Goal: Information Seeking & Learning: Learn about a topic

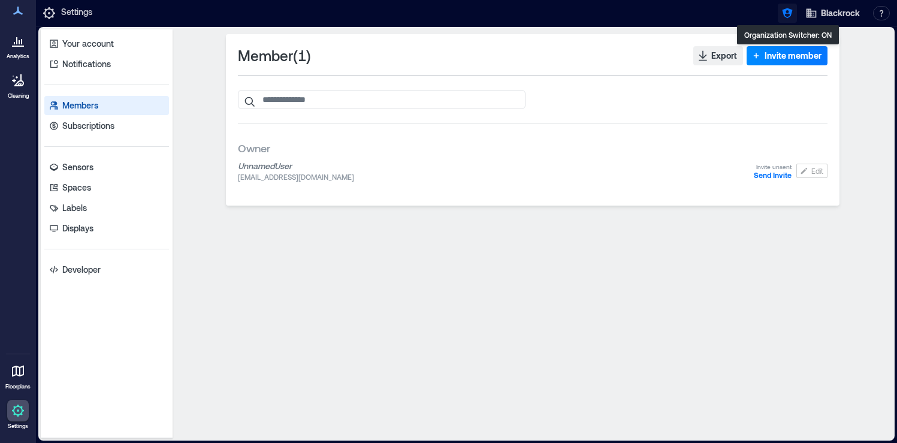
click at [780, 15] on button "button" at bounding box center [787, 13] width 19 height 19
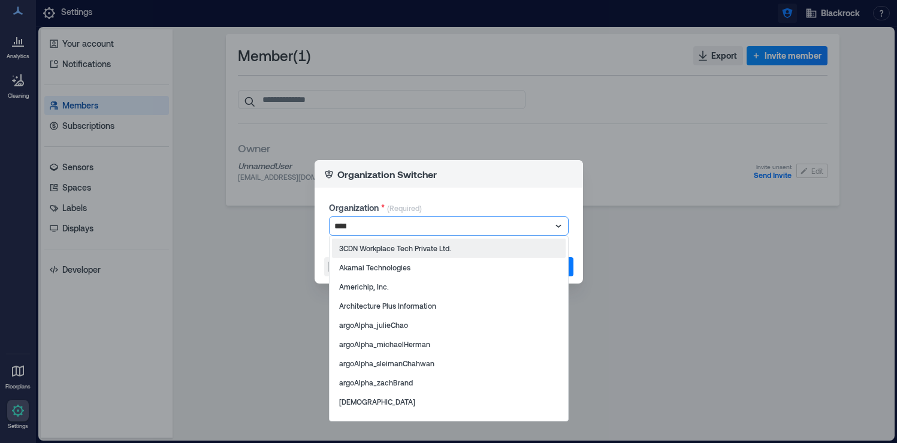
type input "*****"
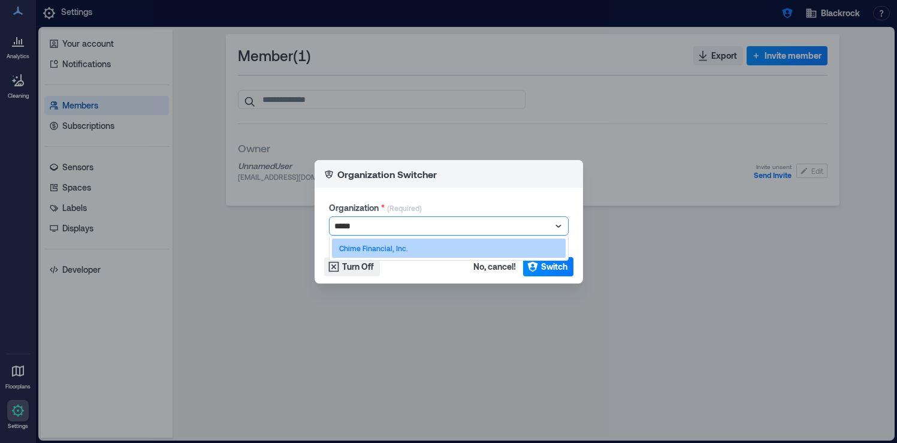
click at [495, 248] on div "Chime Financial, Inc." at bounding box center [449, 248] width 234 height 19
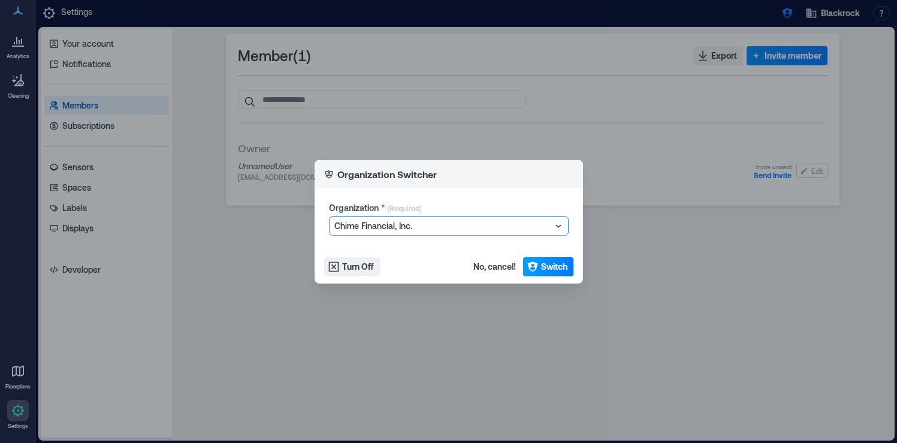
click at [560, 266] on span "Switch" at bounding box center [554, 267] width 26 height 12
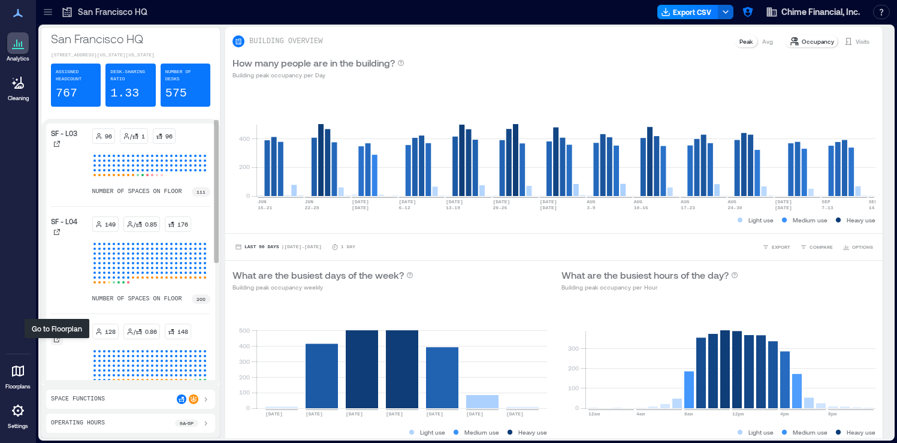
click at [59, 342] on icon at bounding box center [57, 339] width 6 height 6
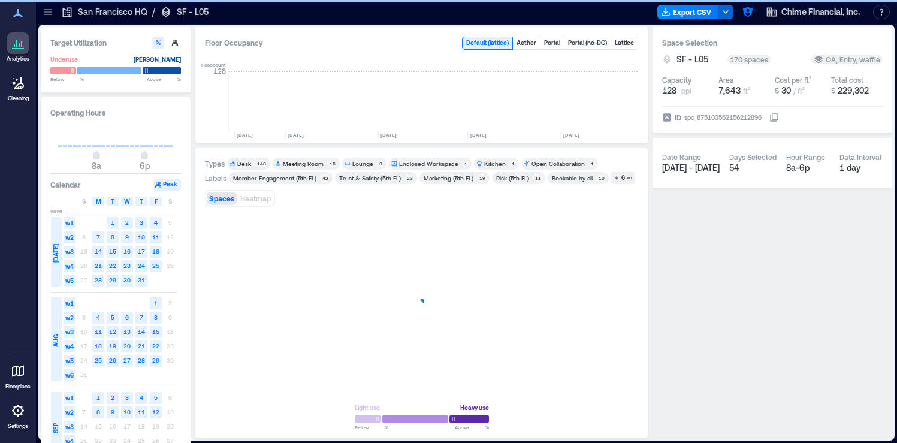
scroll to position [0, 3069]
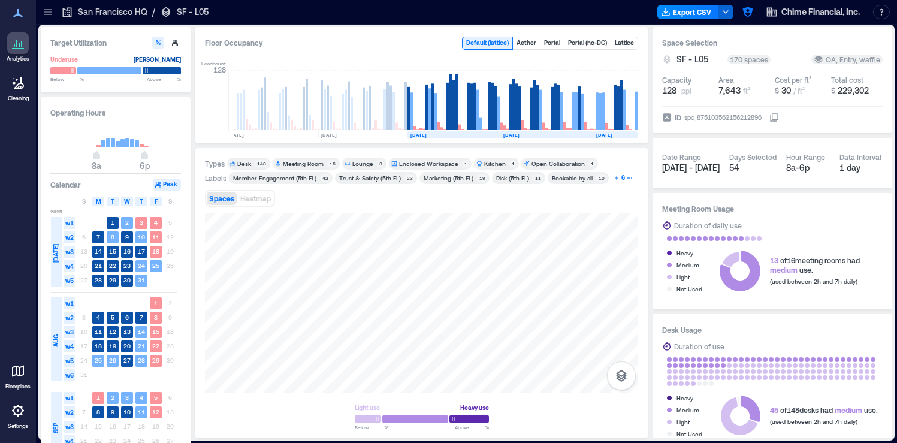
click at [627, 179] on icon "button" at bounding box center [630, 178] width 6 height 6
click at [240, 161] on div "Desk" at bounding box center [244, 163] width 14 height 8
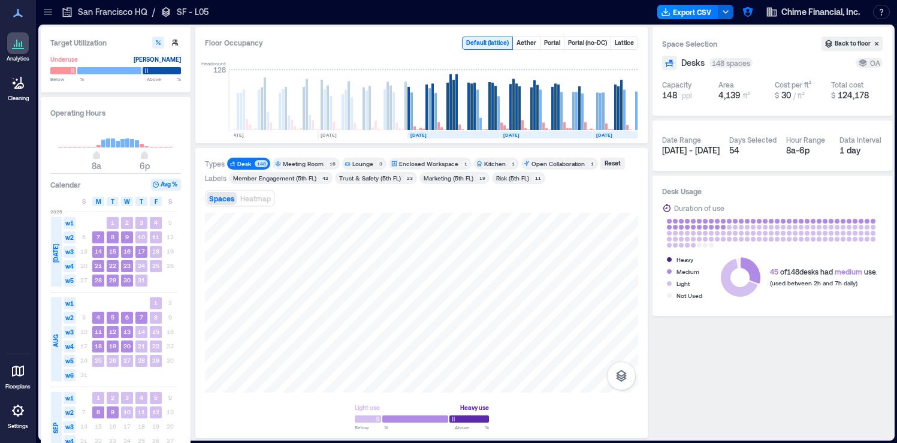
click at [309, 163] on div "Meeting Room" at bounding box center [303, 163] width 41 height 8
